Goal: Information Seeking & Learning: Learn about a topic

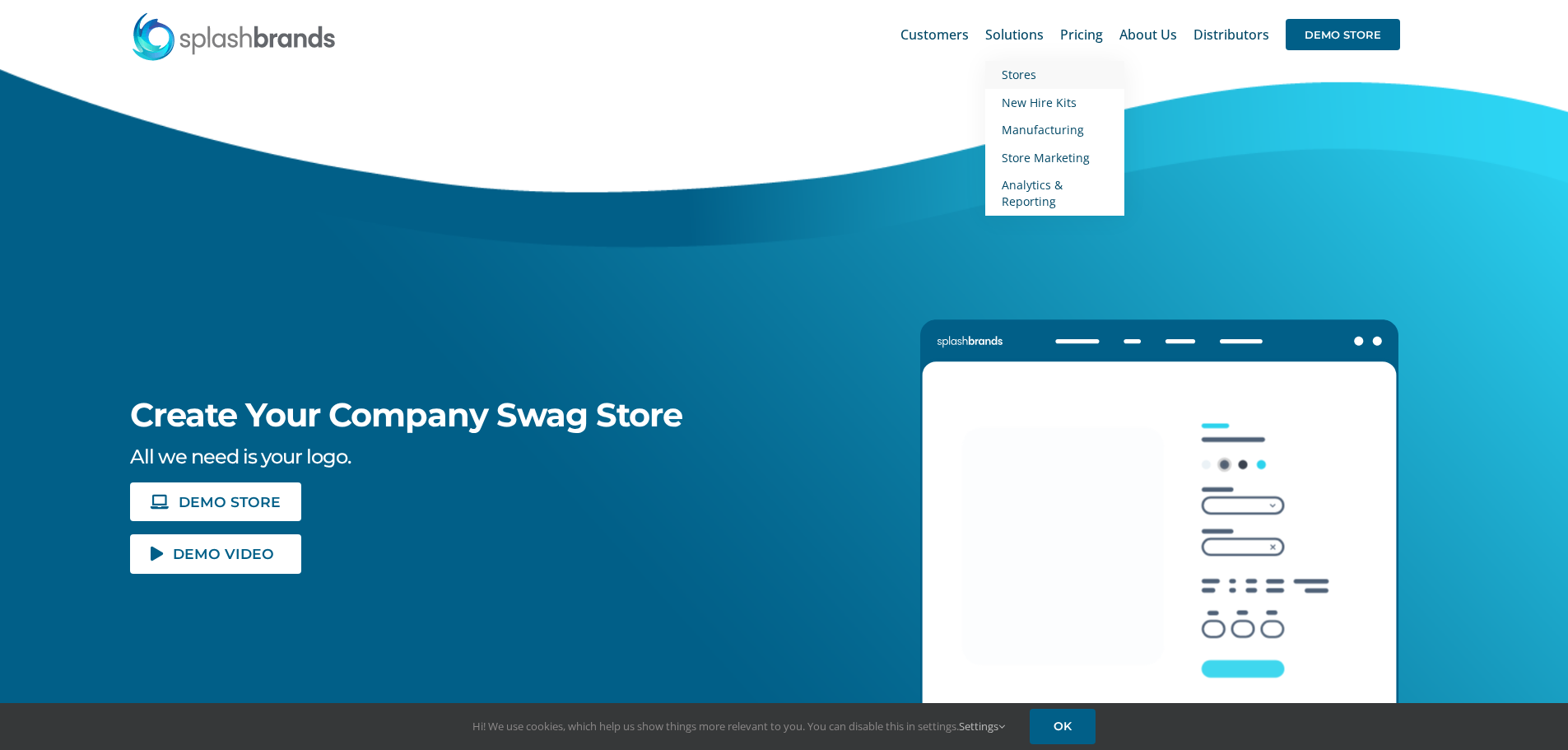
click at [1029, 76] on span "Stores" at bounding box center [1018, 75] width 35 height 16
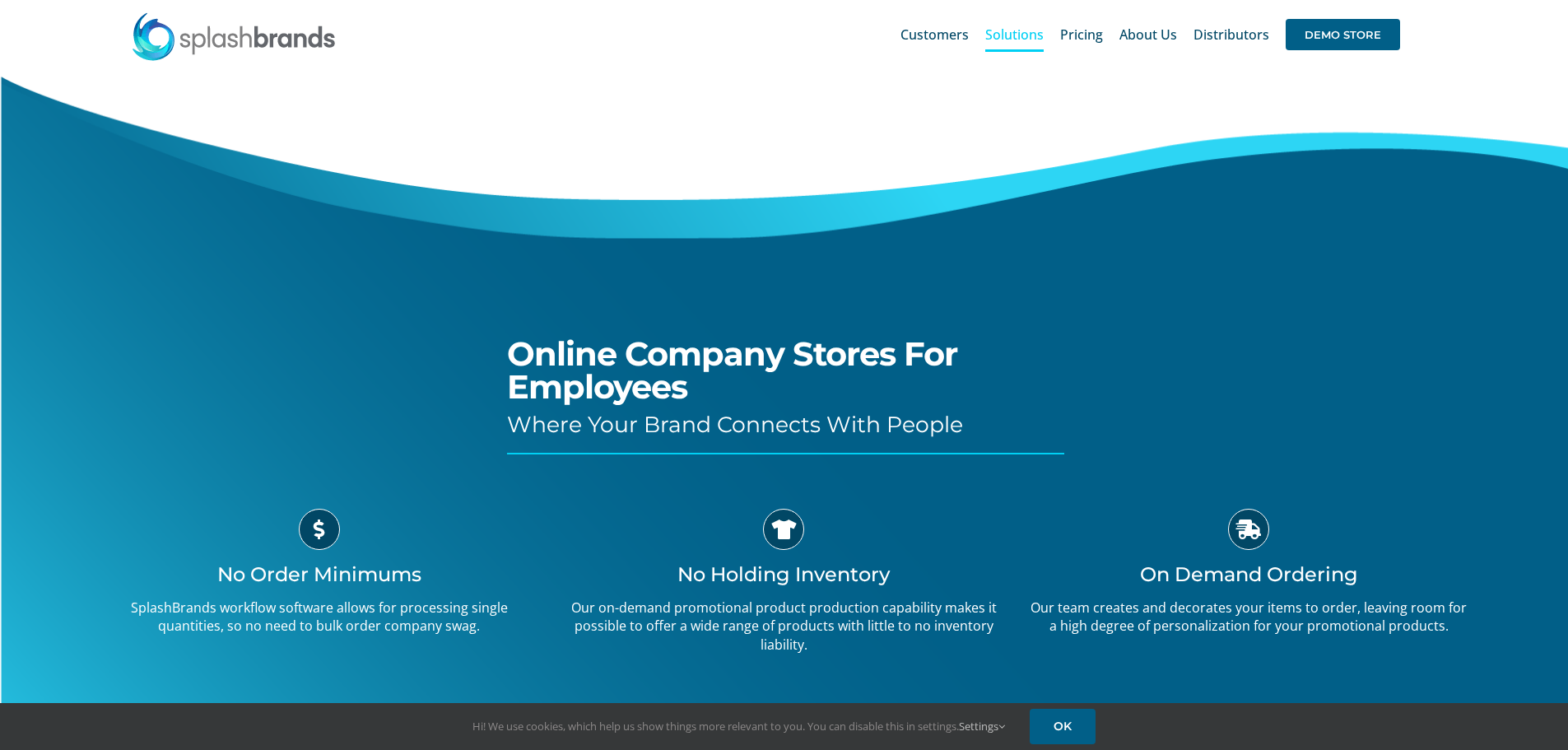
click at [942, 35] on span "Customers" at bounding box center [934, 34] width 69 height 13
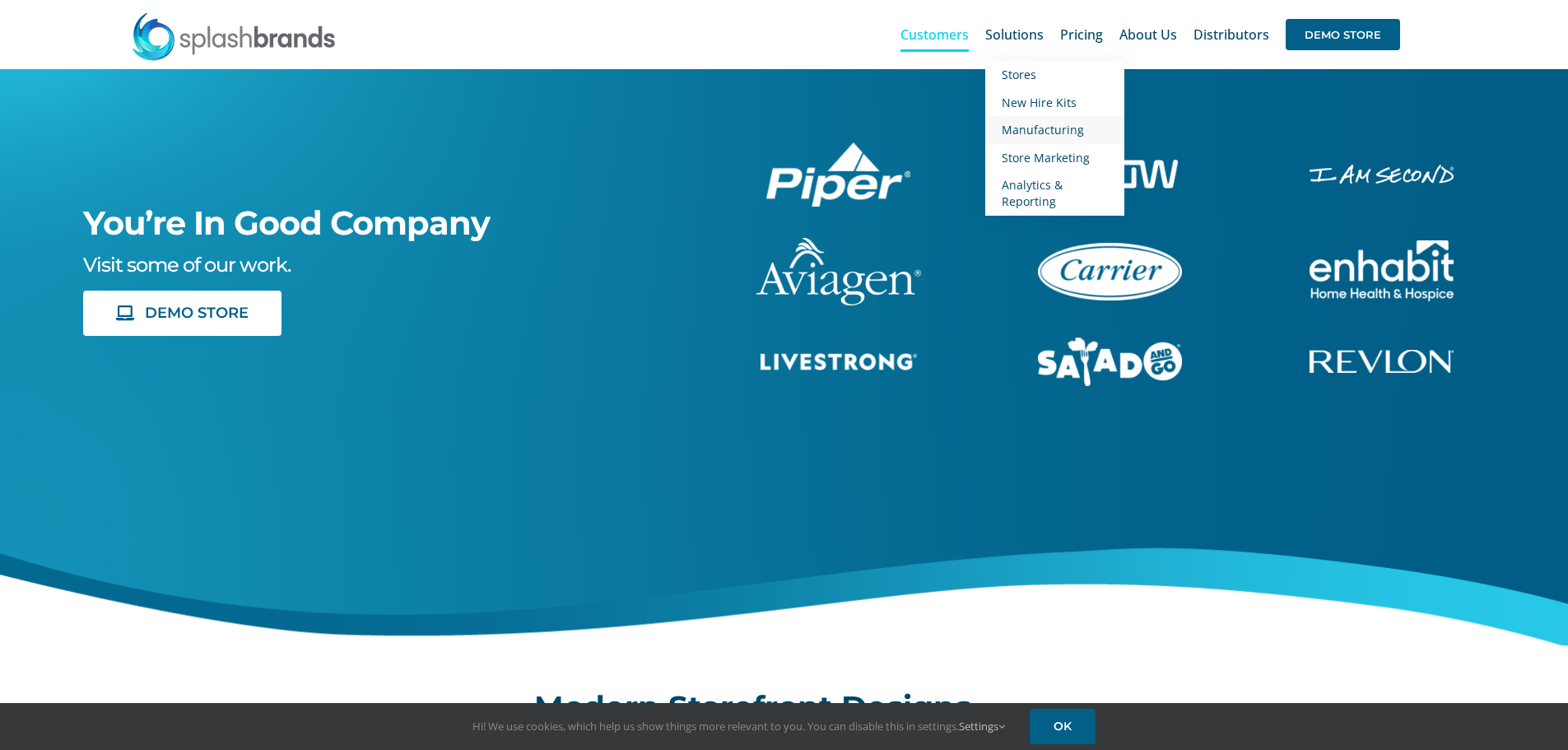
click at [1043, 125] on span "Manufacturing" at bounding box center [1042, 129] width 83 height 16
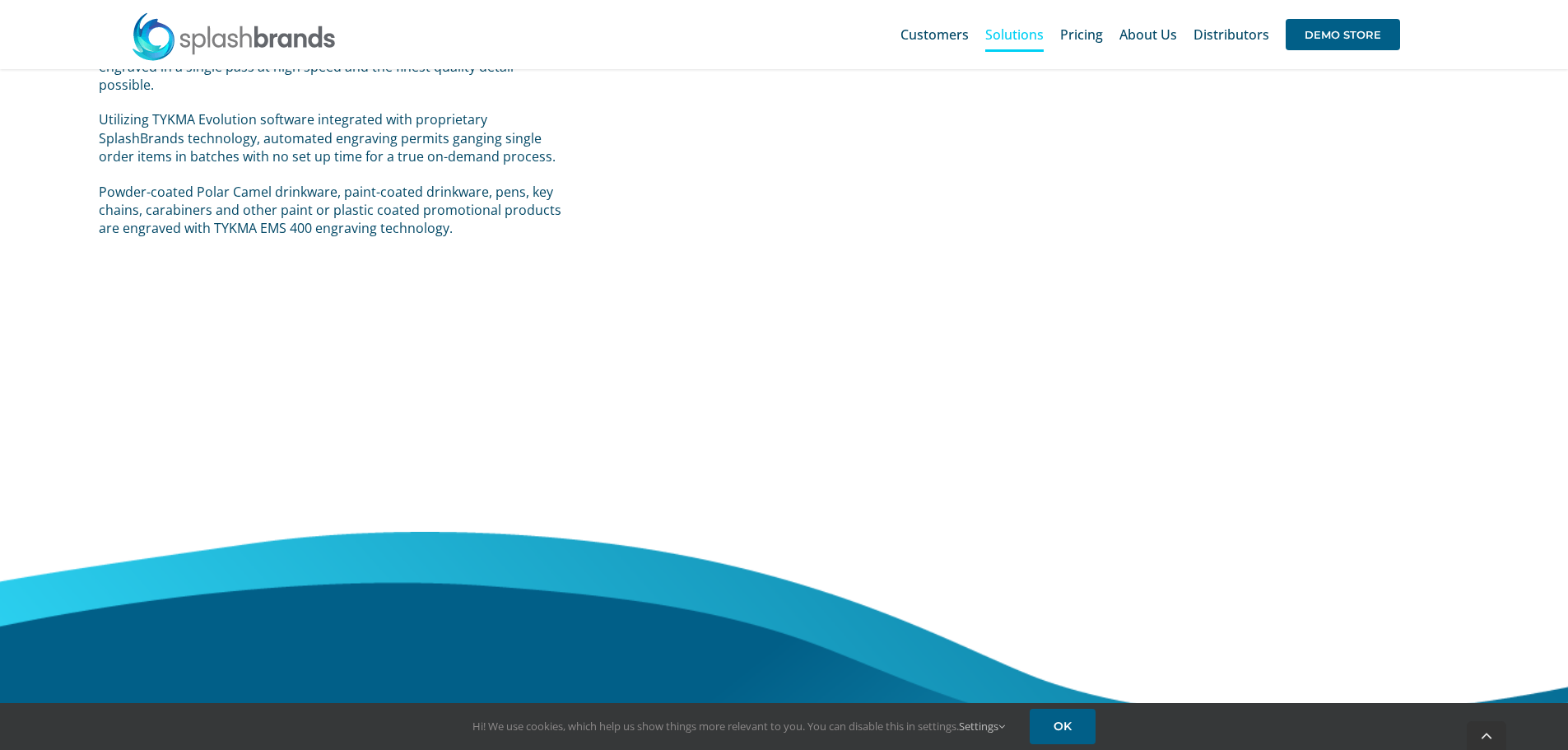
scroll to position [2126, 0]
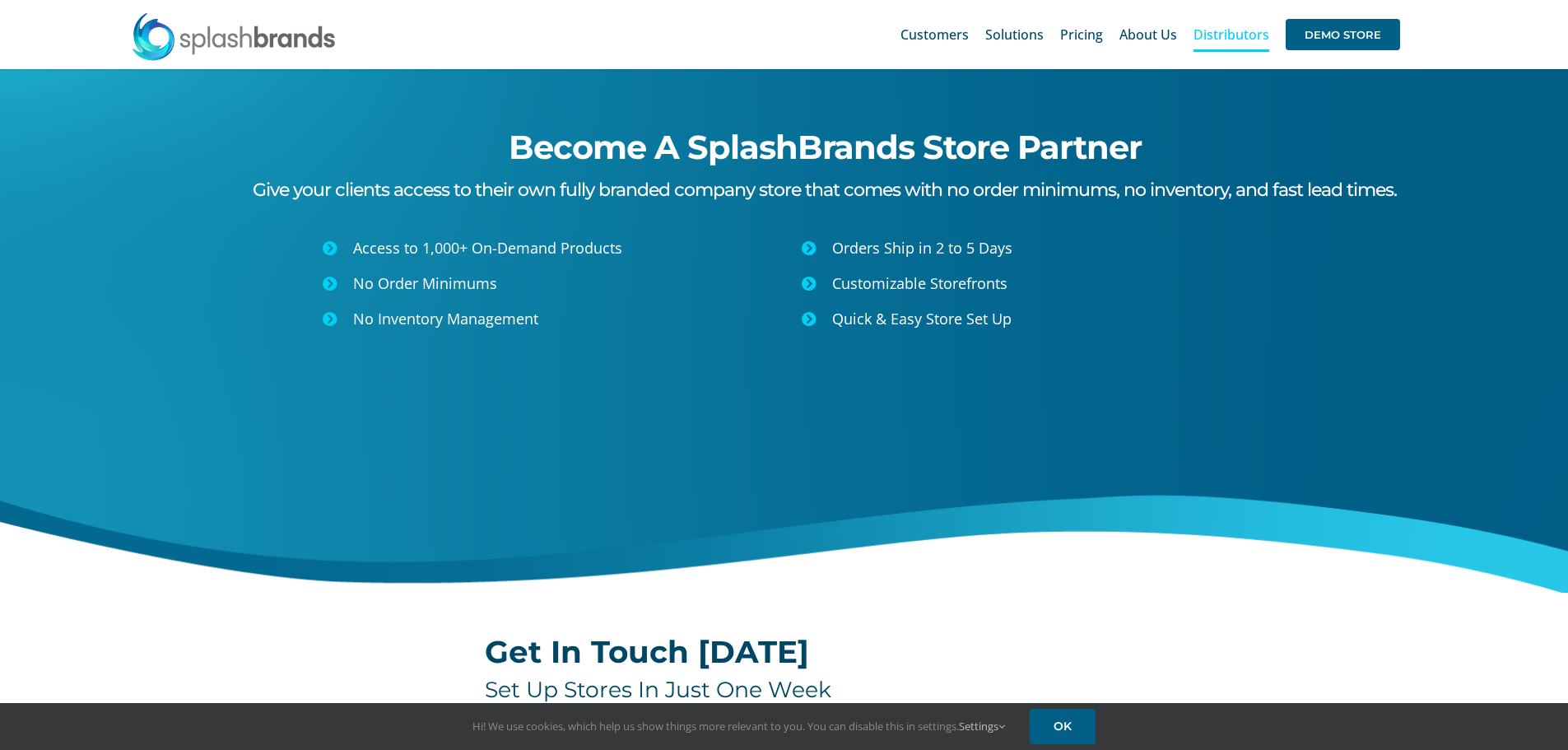
scroll to position [83, 0]
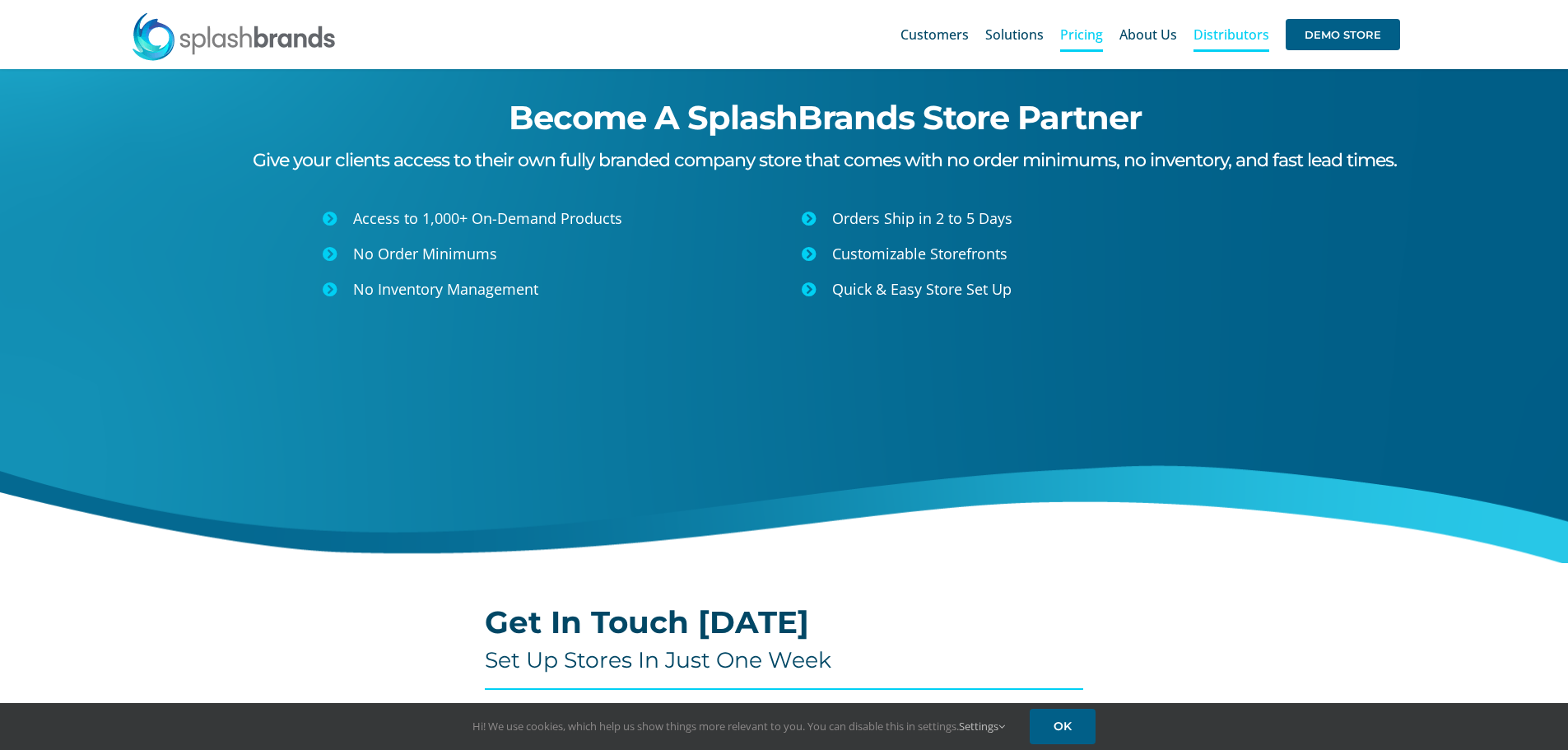
click at [1091, 35] on span "Pricing" at bounding box center [1081, 34] width 43 height 13
